Goal: Task Accomplishment & Management: Use online tool/utility

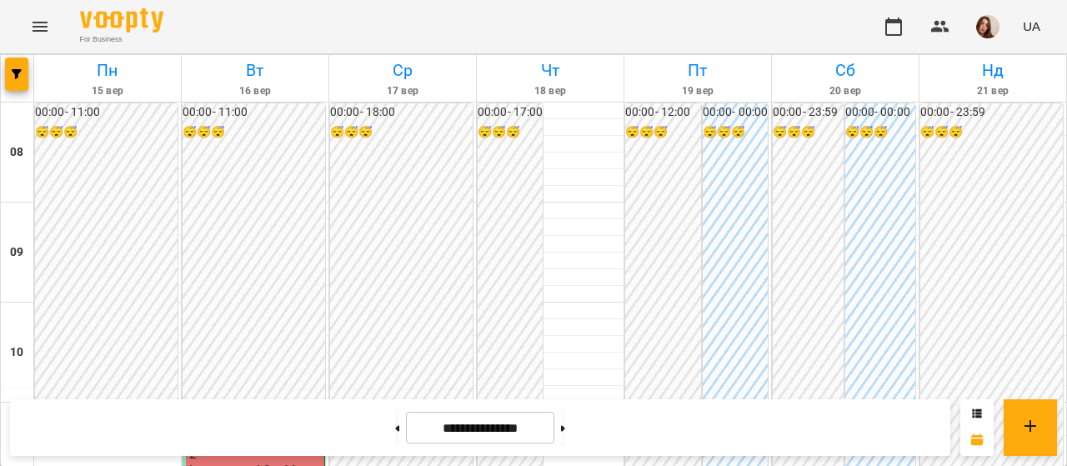
scroll to position [921, 0]
click at [565, 427] on icon at bounding box center [563, 428] width 4 height 6
type input "**********"
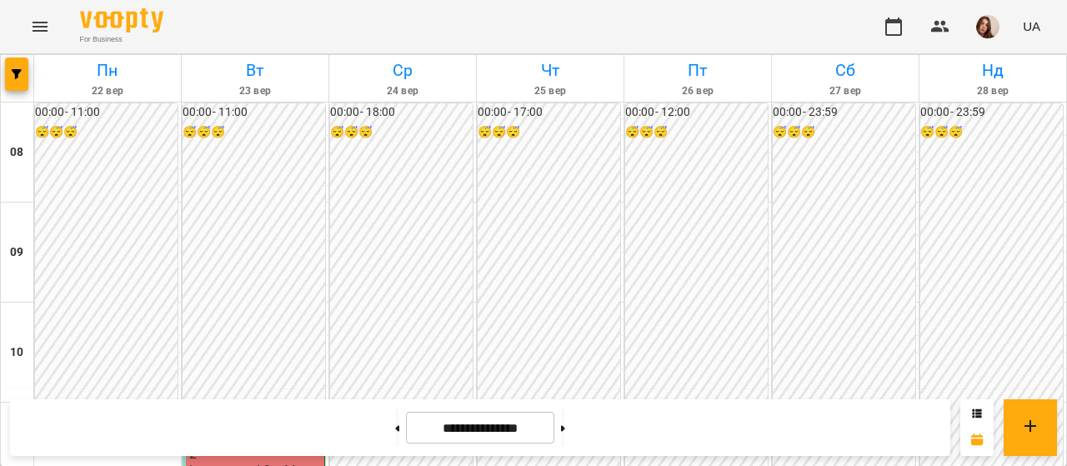
scroll to position [947, 0]
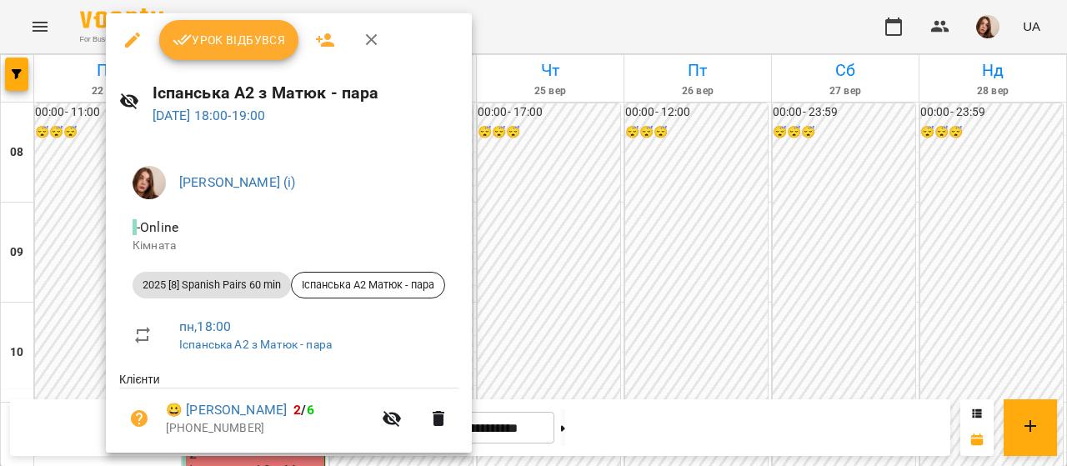
click at [547, 26] on div at bounding box center [533, 233] width 1067 height 466
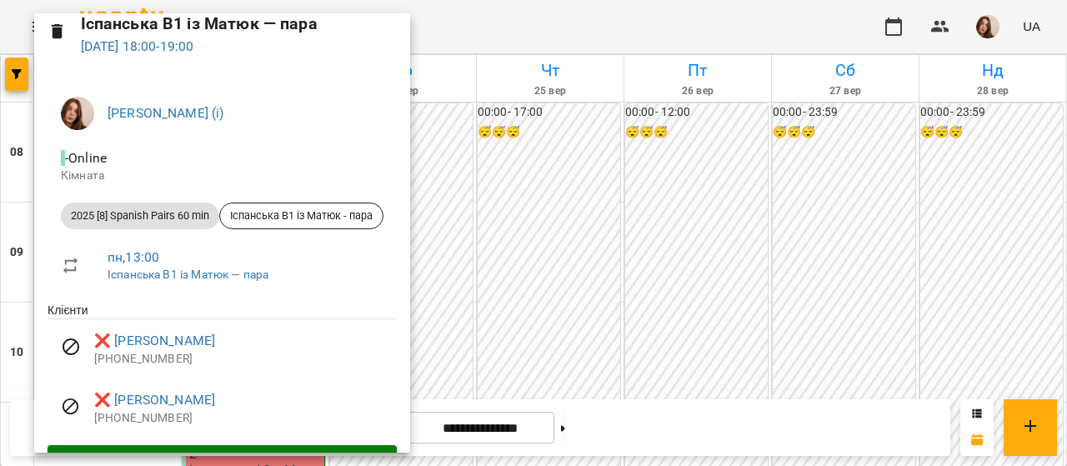
scroll to position [0, 0]
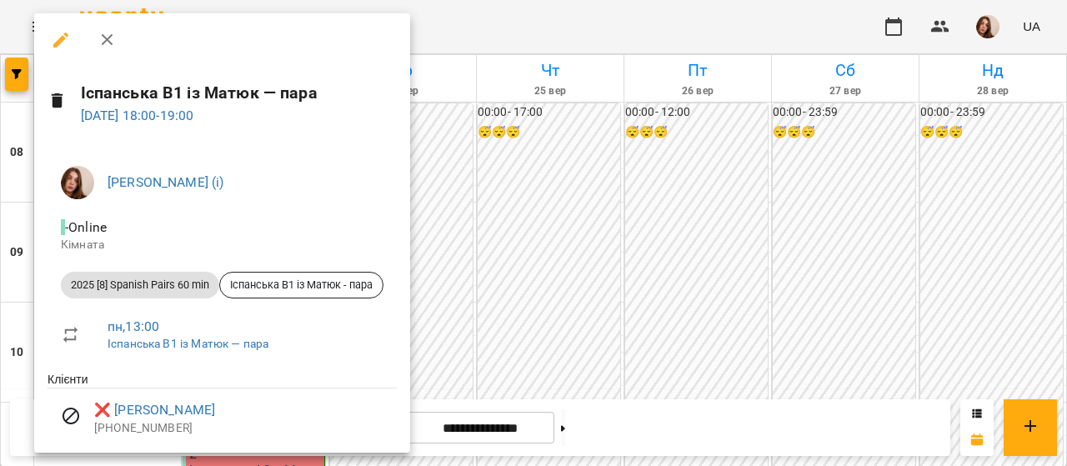
click at [464, 30] on div at bounding box center [533, 233] width 1067 height 466
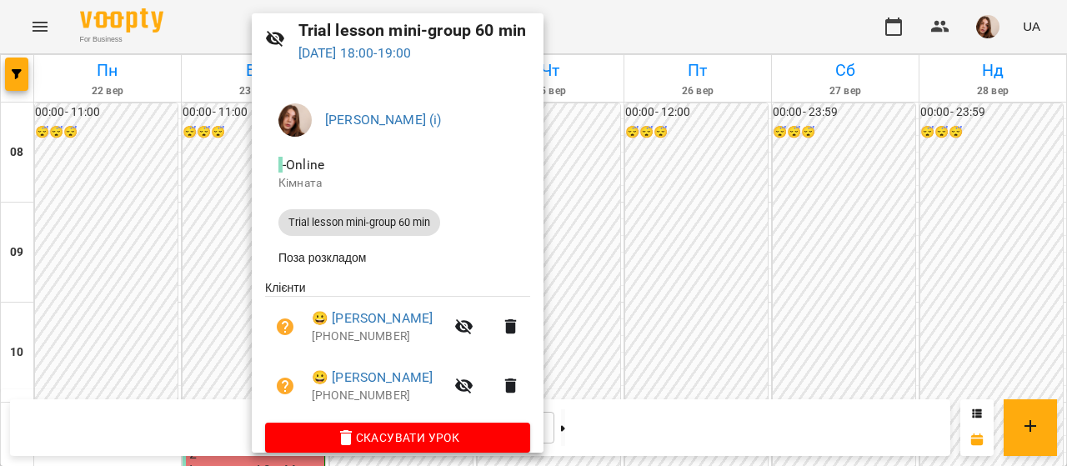
scroll to position [60, 0]
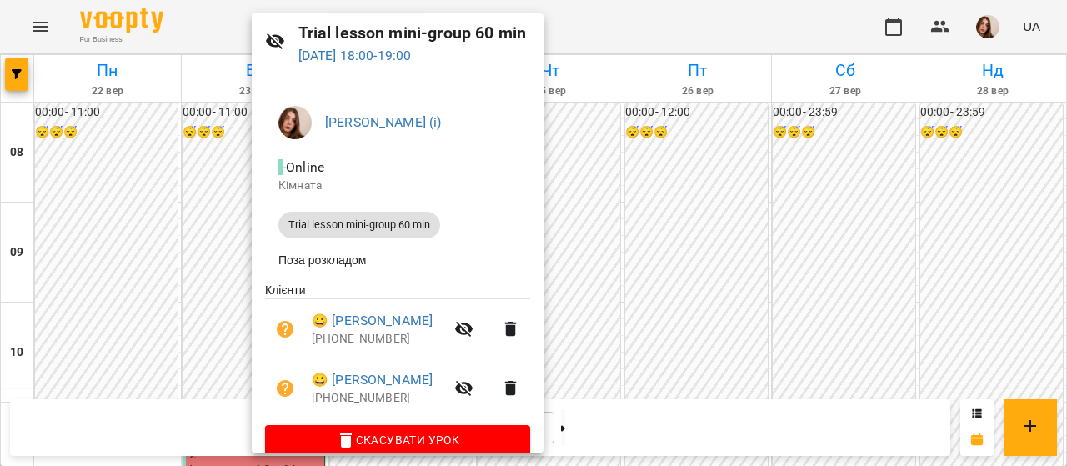
click at [647, 26] on div at bounding box center [533, 233] width 1067 height 466
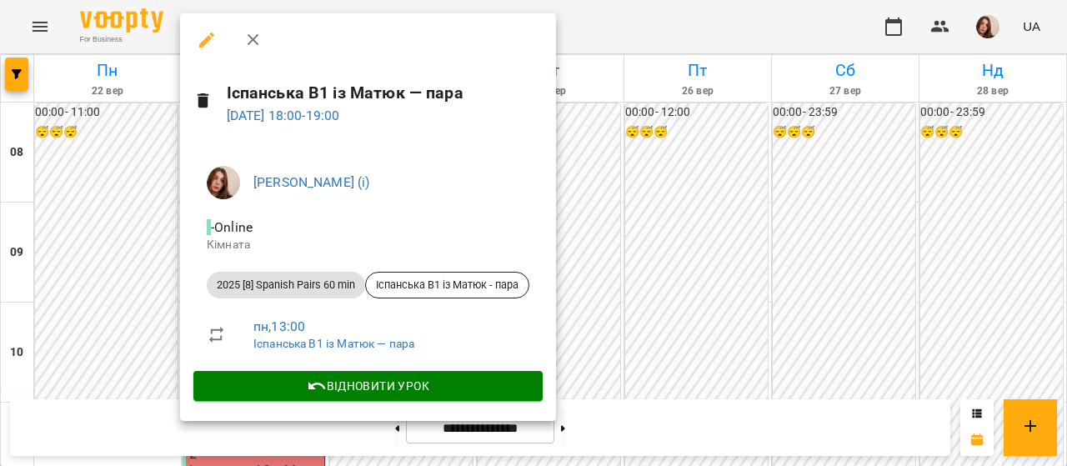
click at [600, 34] on div at bounding box center [533, 233] width 1067 height 466
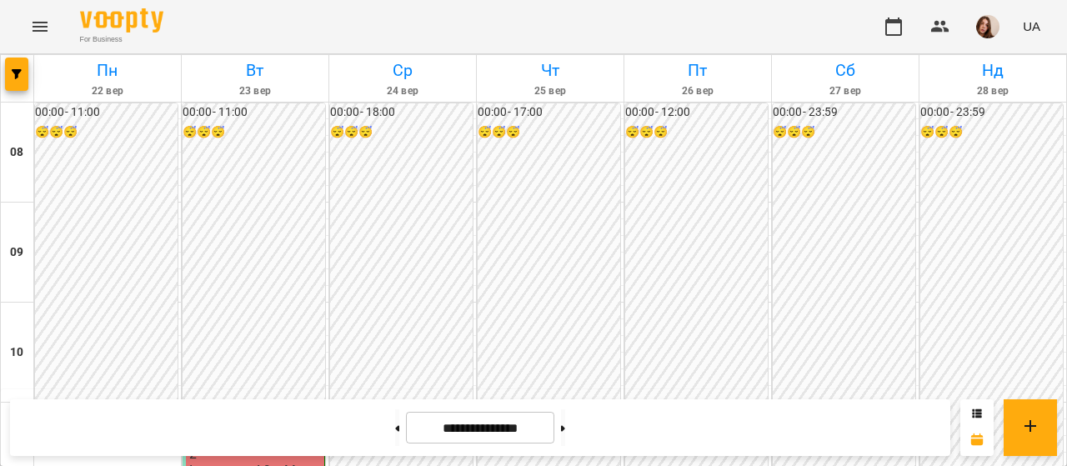
scroll to position [912, 0]
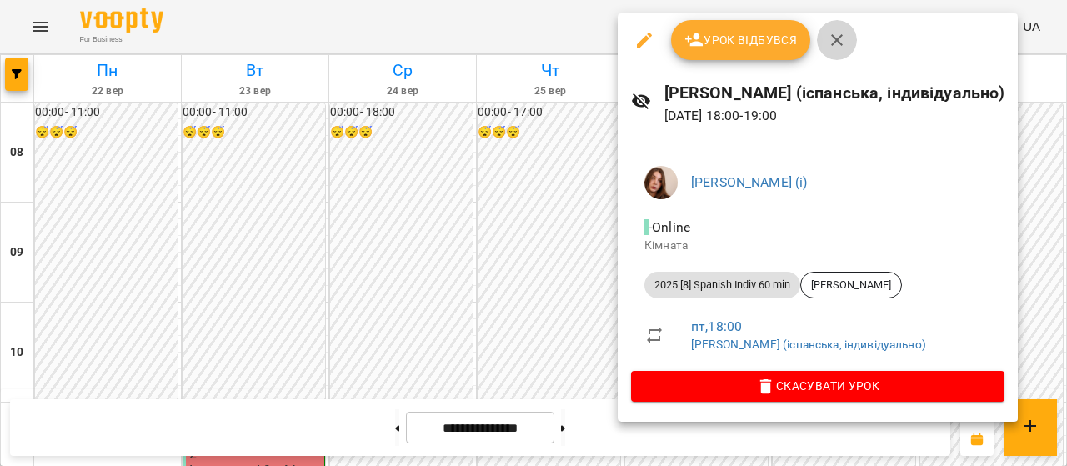
click at [838, 38] on icon "button" at bounding box center [837, 40] width 20 height 20
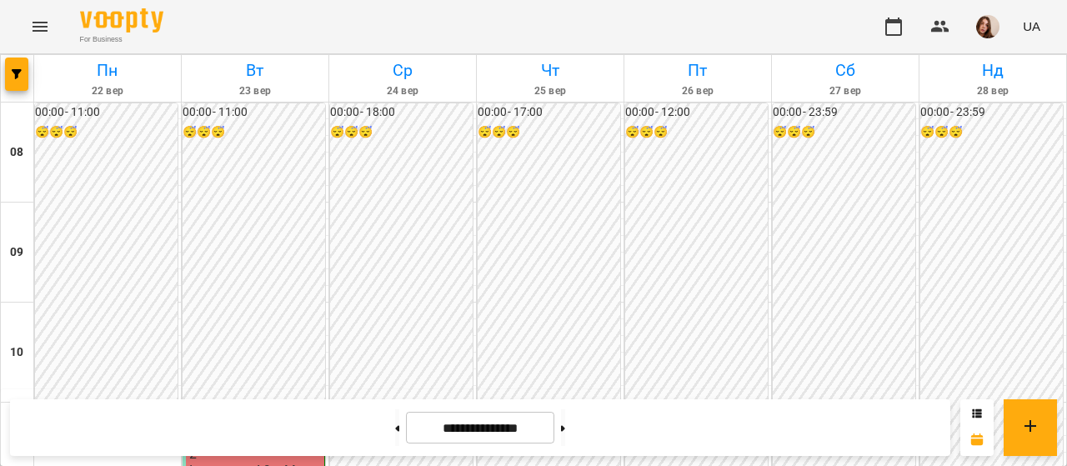
scroll to position [419, 0]
click at [997, 28] on img "button" at bounding box center [987, 26] width 23 height 23
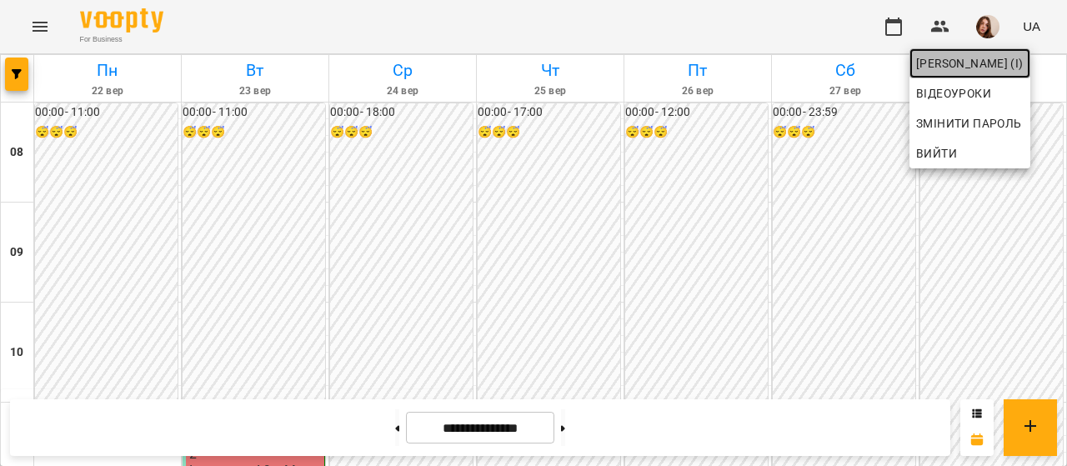
click at [997, 69] on span "Матюк Маргарита (і)" at bounding box center [970, 63] width 108 height 20
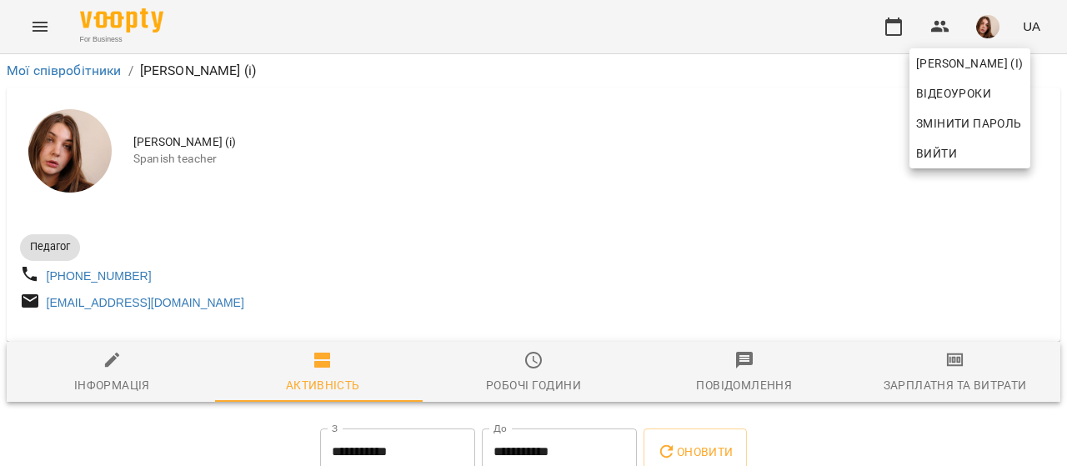
click at [928, 384] on div at bounding box center [533, 233] width 1067 height 466
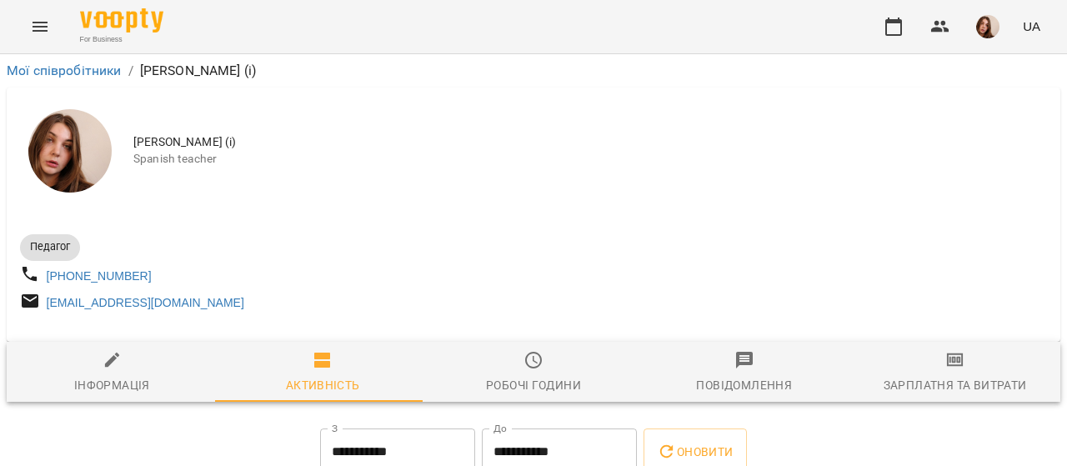
click at [948, 382] on div "Зарплатня та Витрати" at bounding box center [954, 385] width 143 height 20
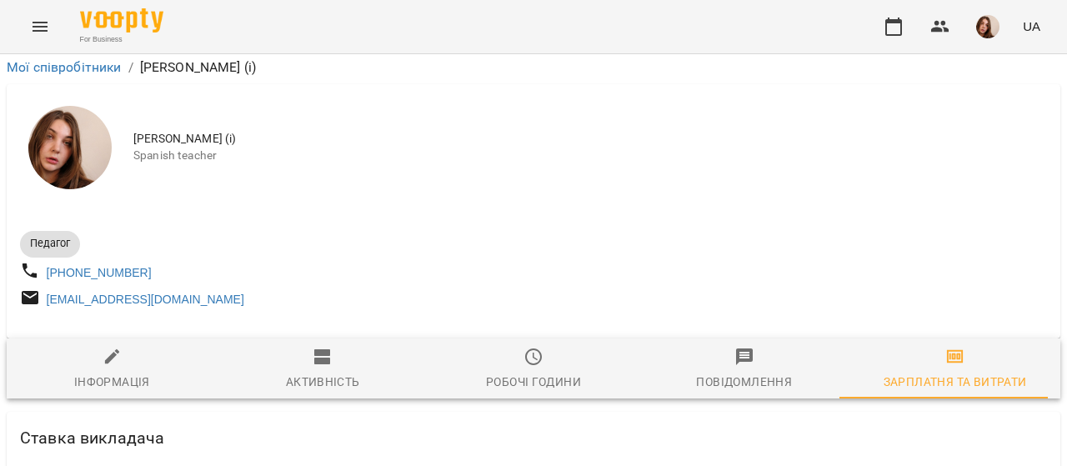
scroll to position [4454, 0]
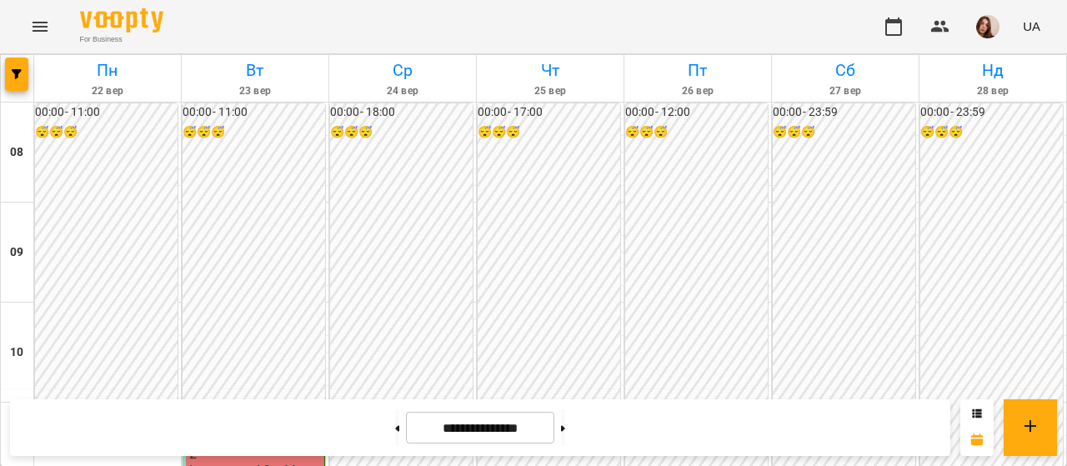
scroll to position [694, 0]
click at [565, 428] on icon at bounding box center [563, 428] width 4 height 6
type input "**********"
